Goal: Find specific fact

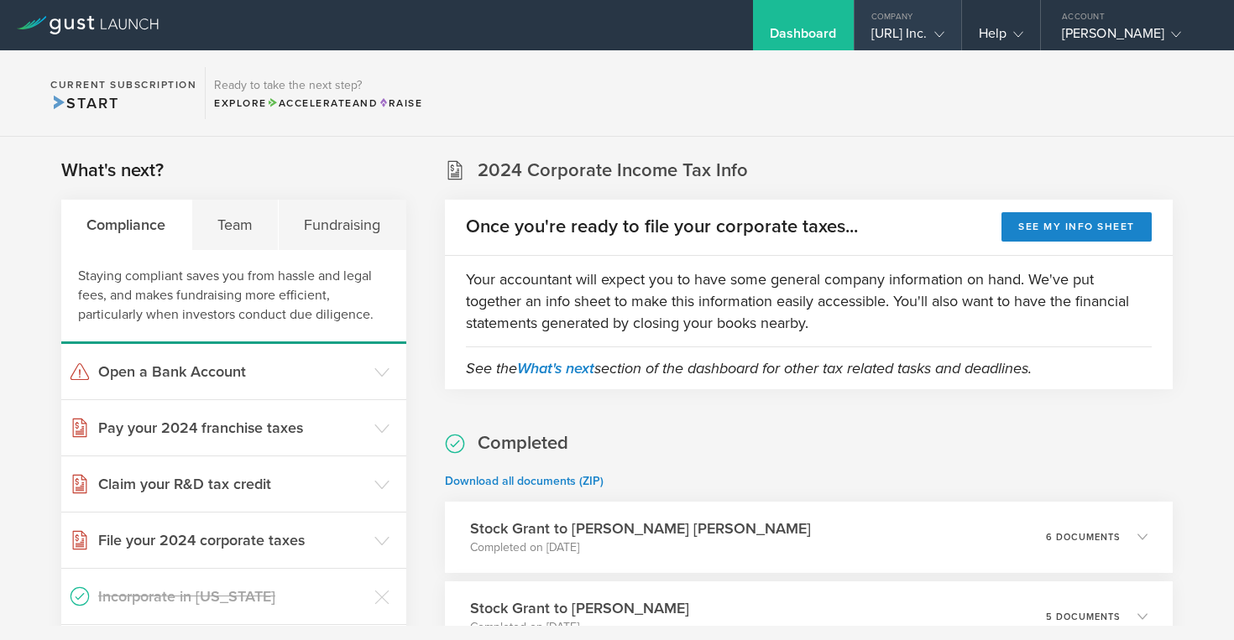
click at [879, 36] on div "[URL] Inc." at bounding box center [907, 37] width 73 height 25
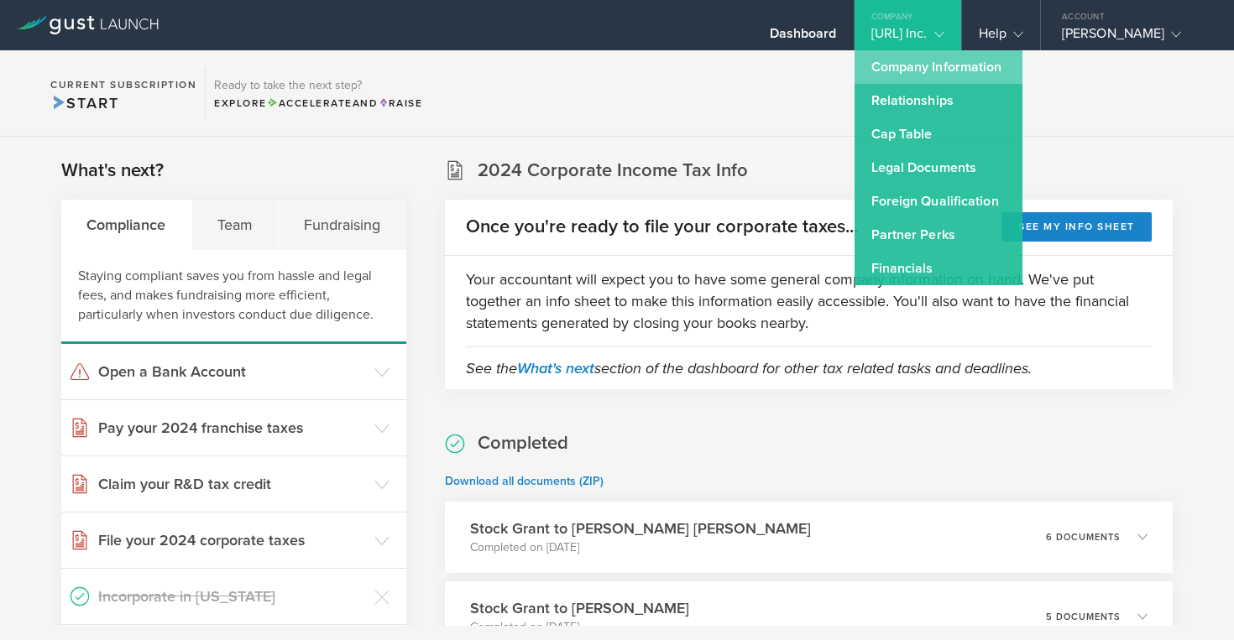
click at [854, 75] on link "Company Information" at bounding box center [938, 67] width 168 height 34
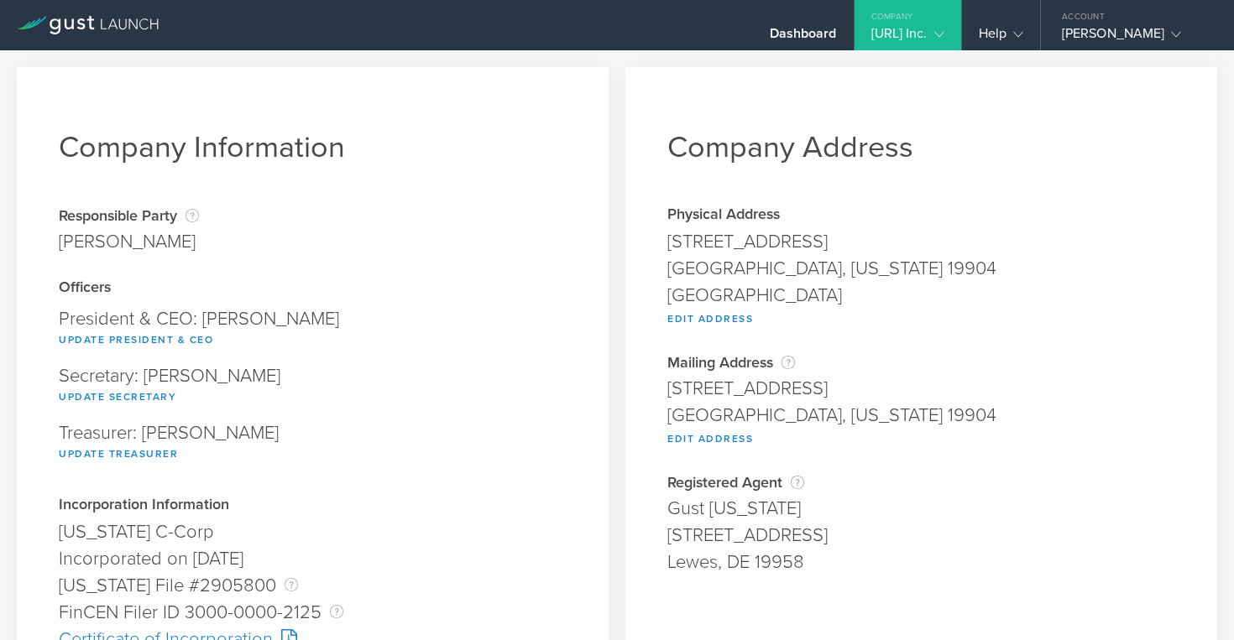
click at [718, 233] on div "[STREET_ADDRESS]" at bounding box center [921, 241] width 508 height 27
copy span "[STREET_ADDRESS]"
click at [683, 270] on div "[GEOGRAPHIC_DATA], [US_STATE] 19904" at bounding box center [921, 268] width 508 height 27
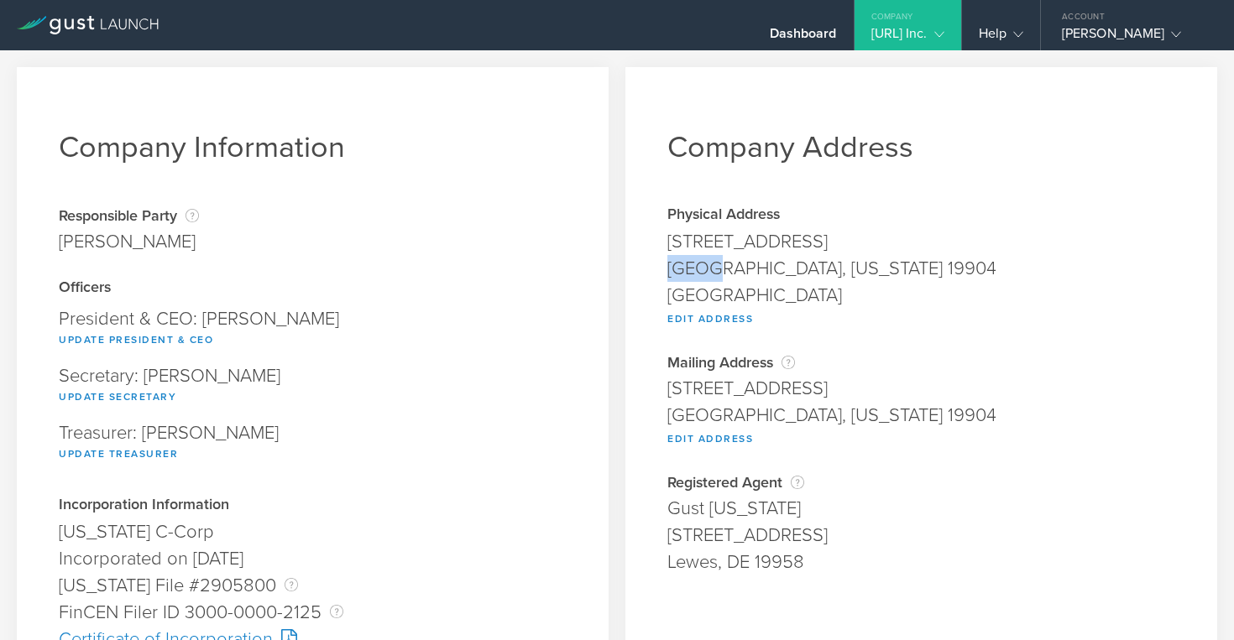
click at [683, 270] on div "[GEOGRAPHIC_DATA], [US_STATE] 19904" at bounding box center [921, 268] width 508 height 27
copy div "[GEOGRAPHIC_DATA]"
click at [817, 270] on div "[GEOGRAPHIC_DATA], [US_STATE] 19904" at bounding box center [921, 268] width 508 height 27
copy div "19904"
